Goal: Navigation & Orientation: Find specific page/section

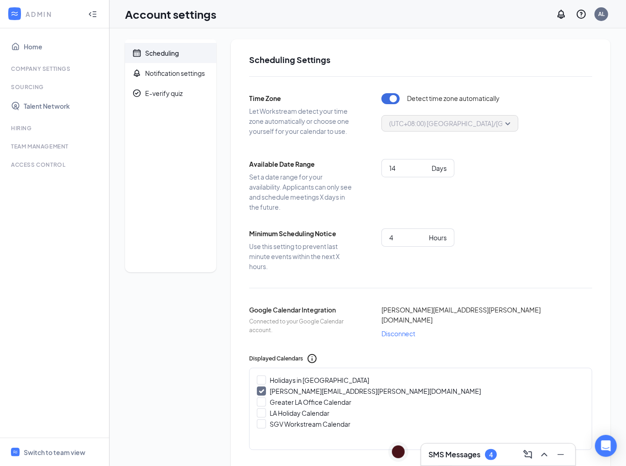
click at [187, 310] on div "Scheduling Notification settings E-verify quiz" at bounding box center [170, 377] width 91 height 676
click at [25, 44] on link "Home" at bounding box center [63, 46] width 78 height 18
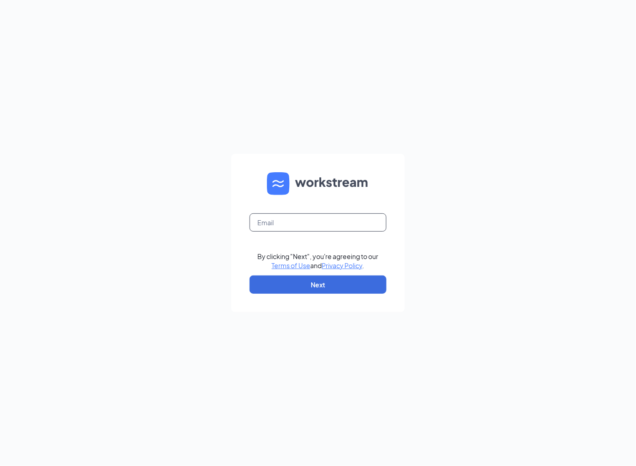
click at [308, 222] on input "text" at bounding box center [318, 222] width 137 height 18
type input "talent-sangabrielvalley@arosacare.com"
click at [360, 276] on button "Next" at bounding box center [318, 284] width 137 height 18
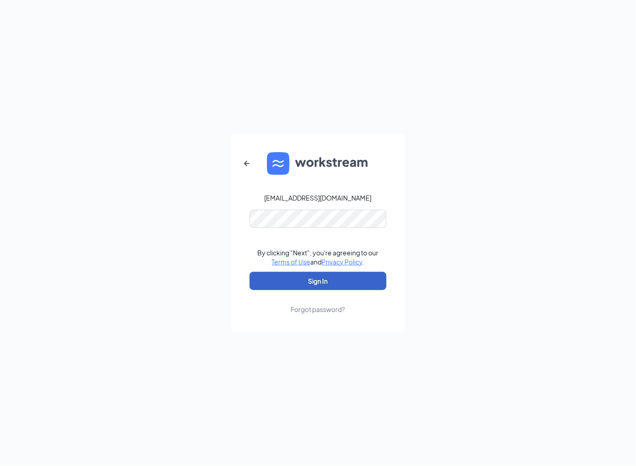
click at [367, 282] on button "Sign In" at bounding box center [318, 281] width 137 height 18
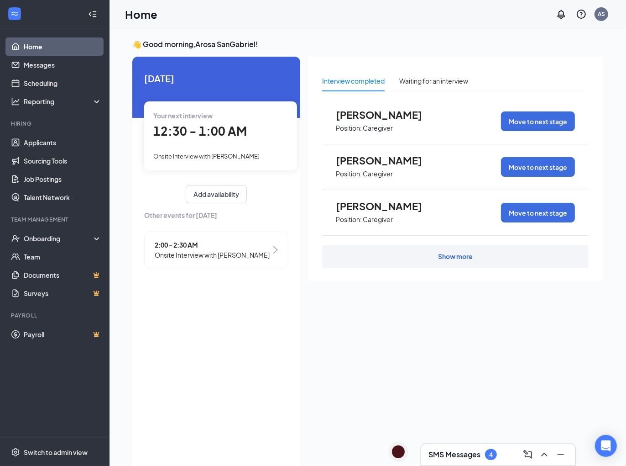
click at [555, 340] on div "Interview completed Waiting for an interview [PERSON_NAME] Position: Caregiver …" at bounding box center [456, 260] width 296 height 407
click at [446, 359] on div "Interview completed Waiting for an interview [PERSON_NAME] Position: Caregiver …" at bounding box center [456, 260] width 296 height 407
